Goal: Navigation & Orientation: Find specific page/section

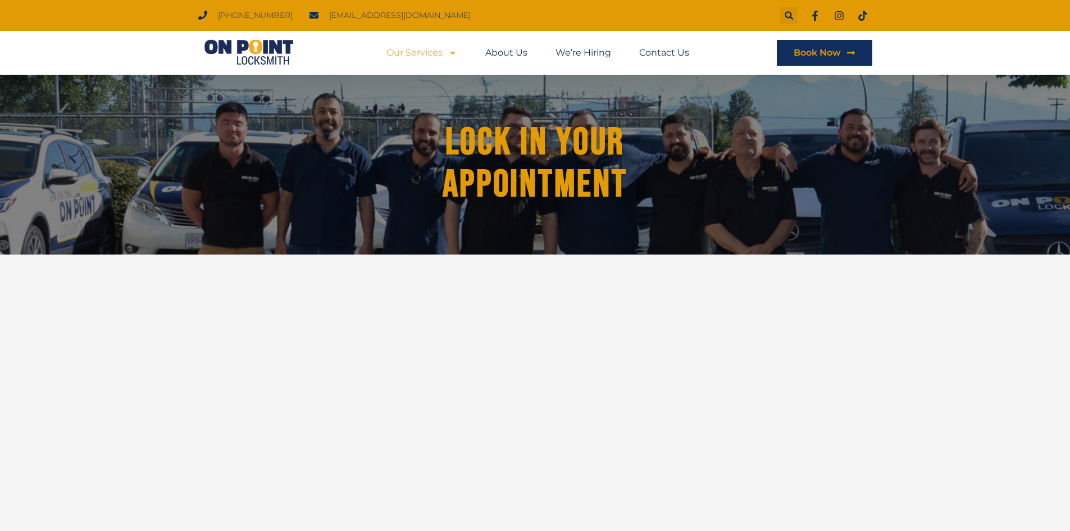
click at [434, 50] on link "Our Services" at bounding box center [421, 53] width 71 height 26
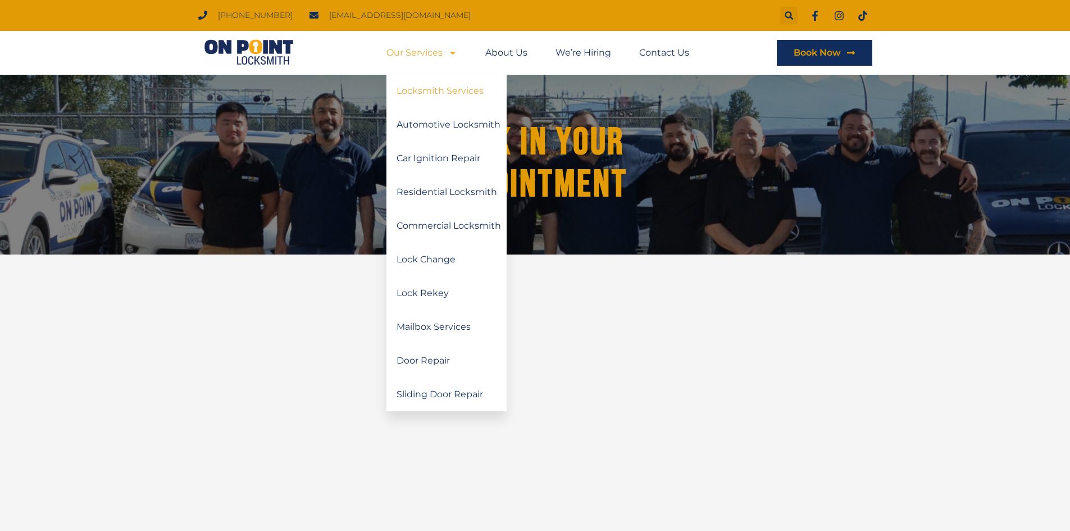
click at [434, 87] on link "Locksmith Services" at bounding box center [446, 91] width 120 height 34
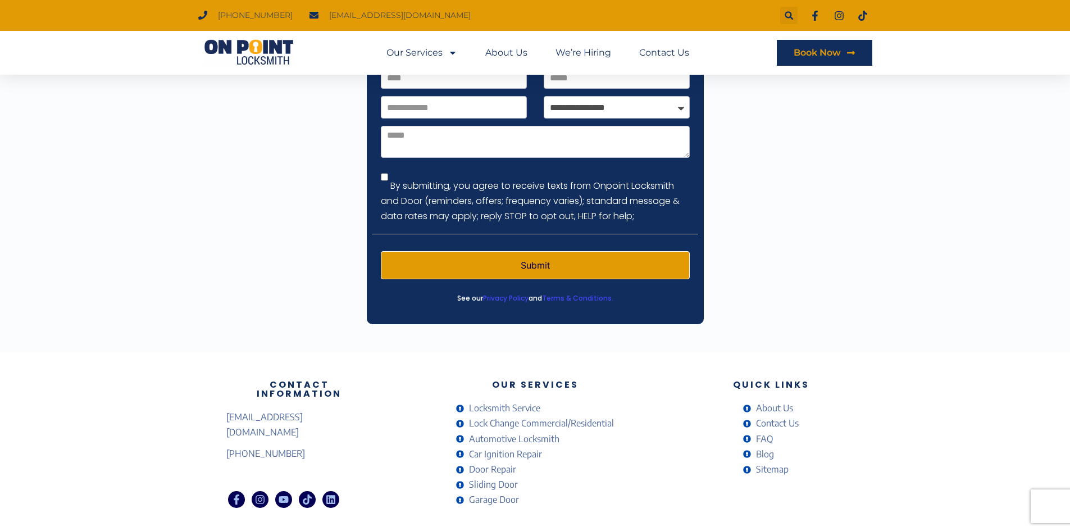
scroll to position [1656, 0]
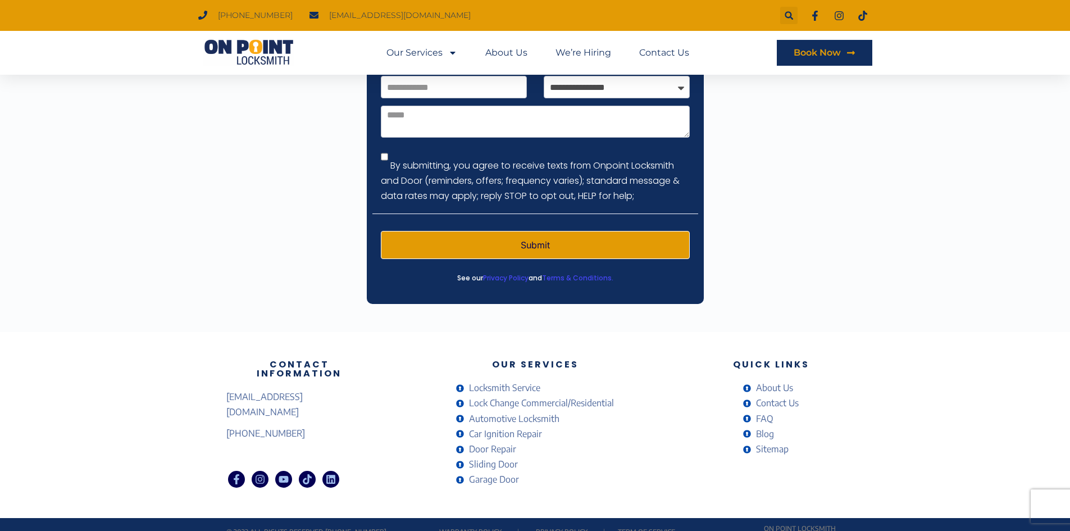
click at [789, 380] on span "About Us" at bounding box center [773, 387] width 40 height 15
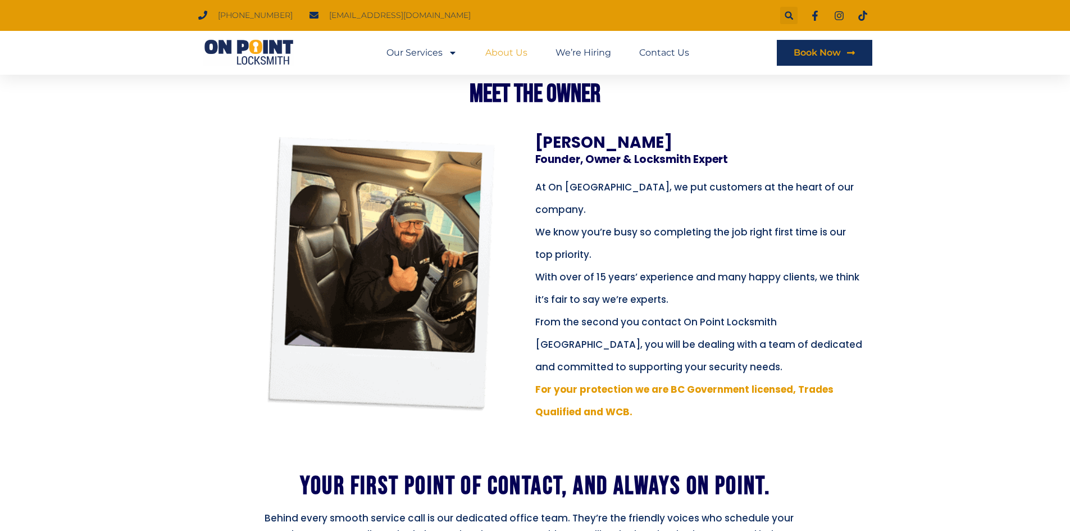
scroll to position [281, 0]
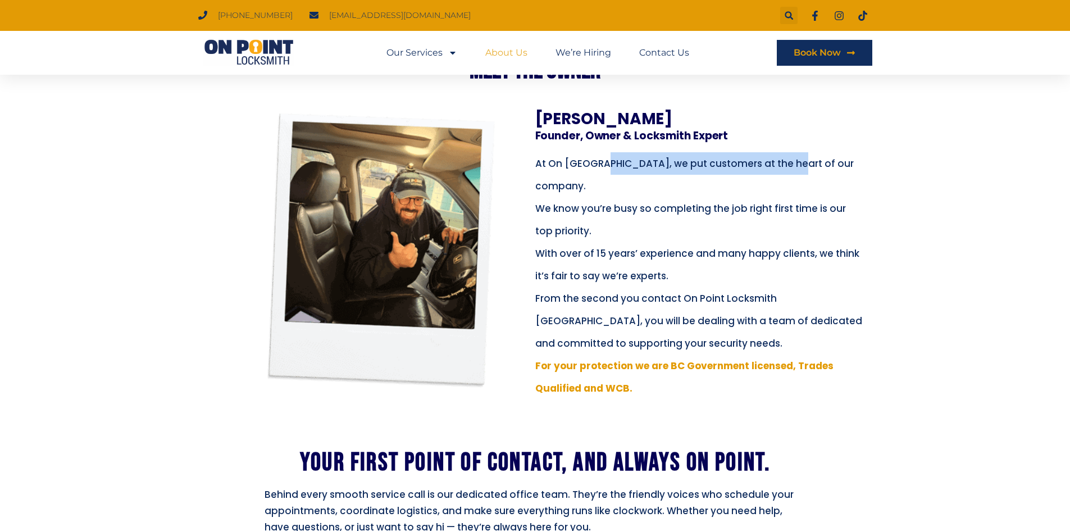
drag, startPoint x: 593, startPoint y: 158, endPoint x: 788, endPoint y: 171, distance: 195.9
click at [788, 171] on p "At On [GEOGRAPHIC_DATA], we put customers at the heart of our company." at bounding box center [699, 174] width 329 height 45
drag, startPoint x: 538, startPoint y: 189, endPoint x: 569, endPoint y: 203, distance: 34.4
click at [649, 189] on p "At On [GEOGRAPHIC_DATA], we put customers at the heart of our company." at bounding box center [699, 174] width 329 height 45
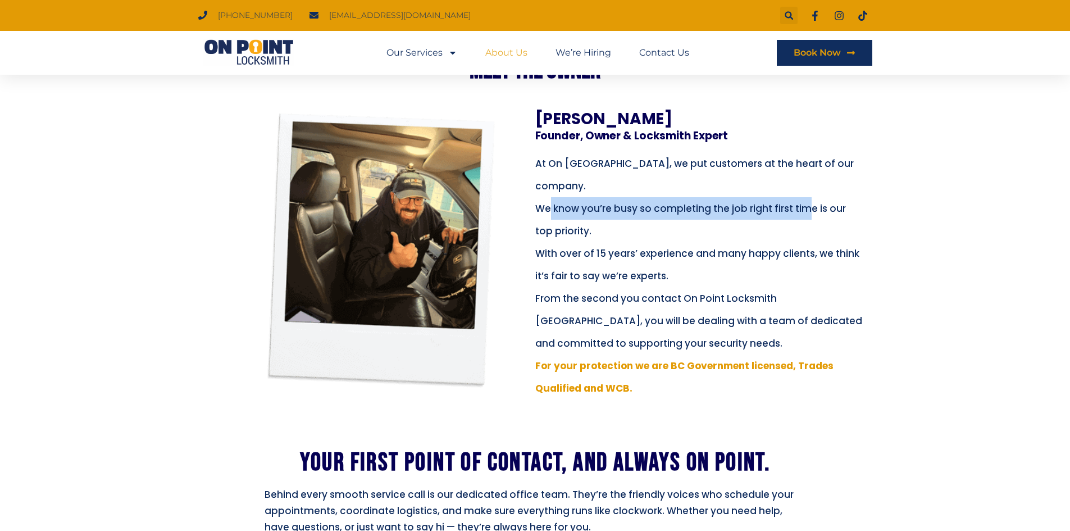
drag, startPoint x: 732, startPoint y: 216, endPoint x: 650, endPoint y: 236, distance: 85.0
click at [803, 216] on p "We know you’re busy so completing the job right first time is our top priority." at bounding box center [699, 219] width 329 height 45
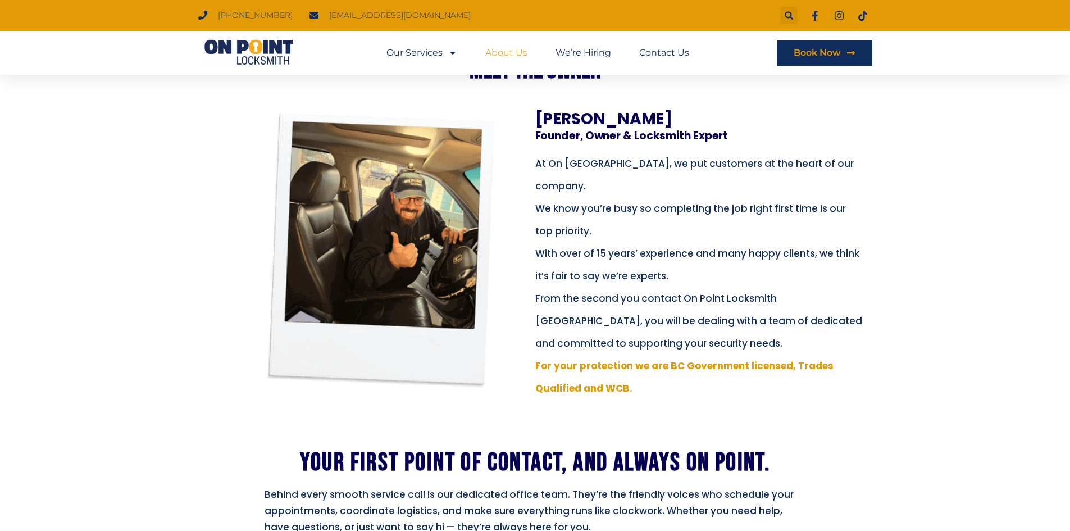
click at [650, 236] on p "We know you’re busy so completing the job right first time is our top priority." at bounding box center [699, 219] width 329 height 45
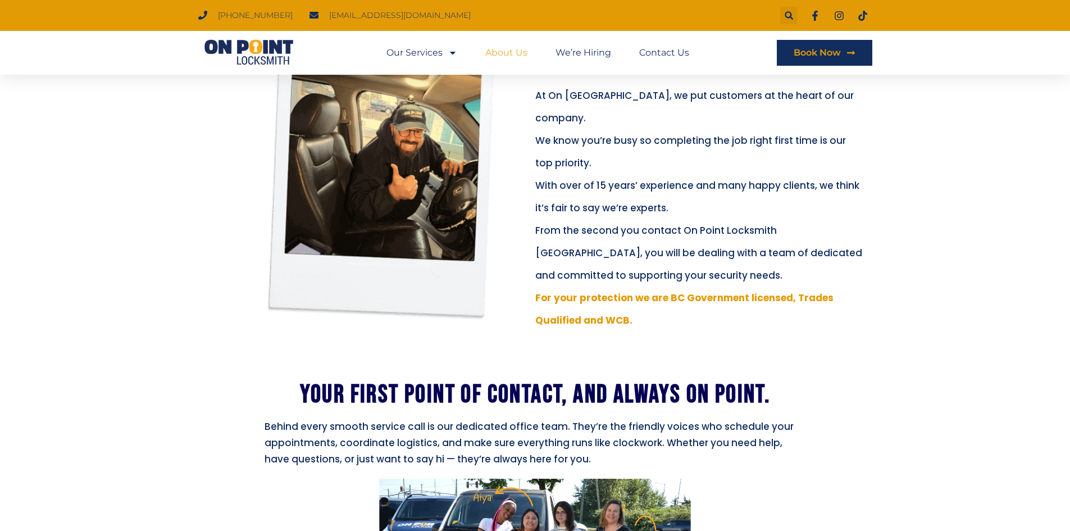
scroll to position [337, 0]
